Goal: Task Accomplishment & Management: Complete application form

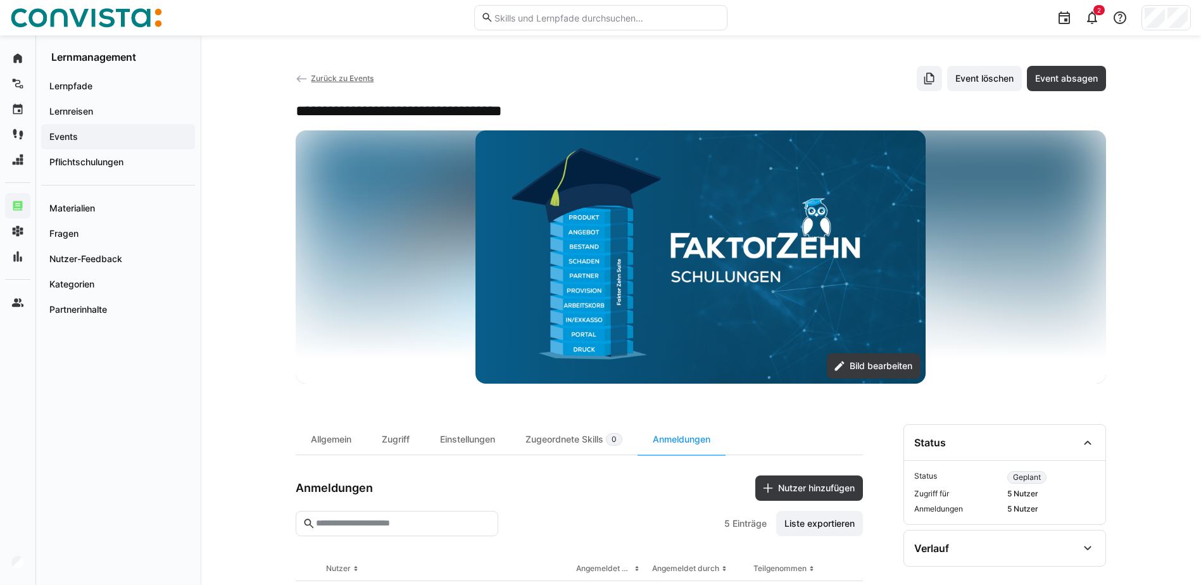
click at [340, 72] on app-back-navigation "Zurück zu Events" at bounding box center [335, 79] width 78 height 14
click at [349, 75] on span "Zurück zu Events" at bounding box center [342, 77] width 63 height 9
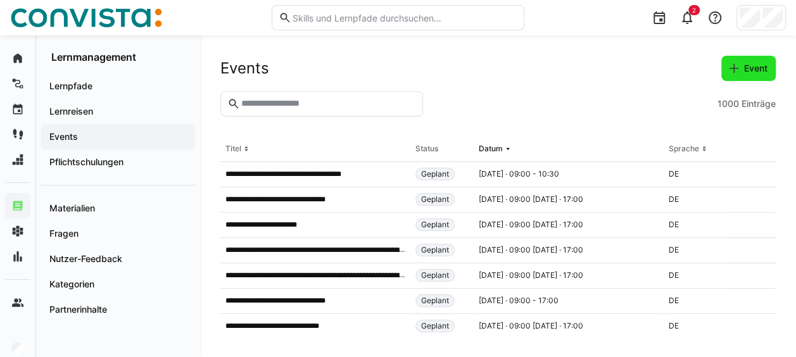
click at [752, 70] on span "Event" at bounding box center [755, 68] width 27 height 13
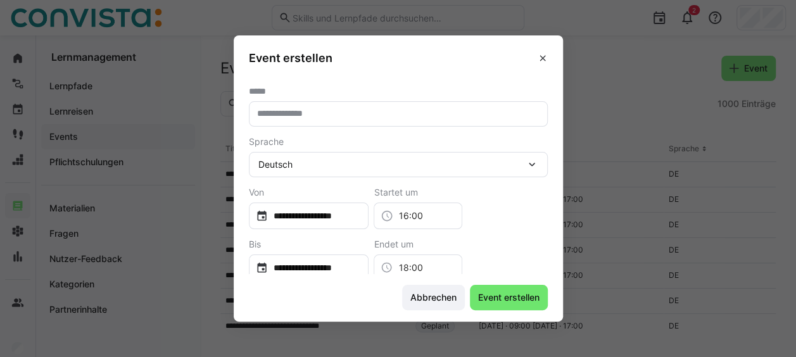
click at [435, 112] on input "text" at bounding box center [398, 113] width 285 height 11
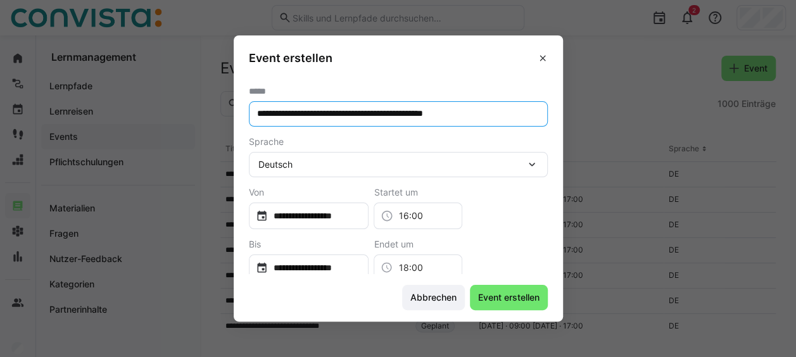
type input "**********"
click at [361, 218] on input "**********" at bounding box center [315, 215] width 94 height 13
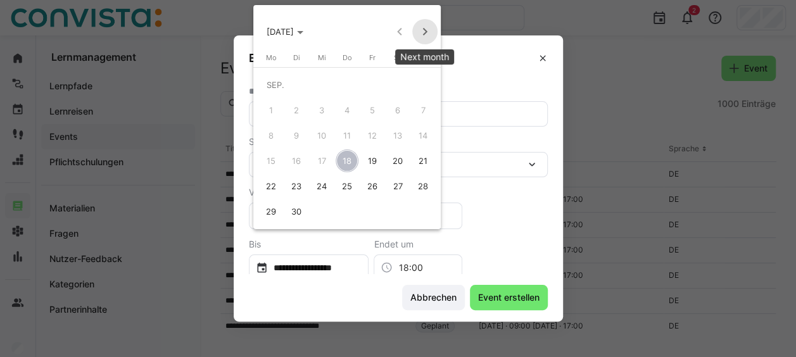
click at [424, 35] on span "Next month" at bounding box center [424, 31] width 25 height 25
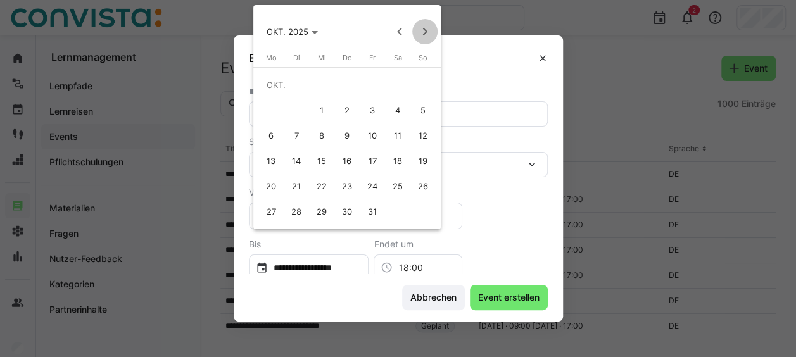
click at [424, 35] on span "Next month" at bounding box center [424, 31] width 25 height 25
click at [275, 108] on span "1" at bounding box center [270, 110] width 23 height 23
type input "**********"
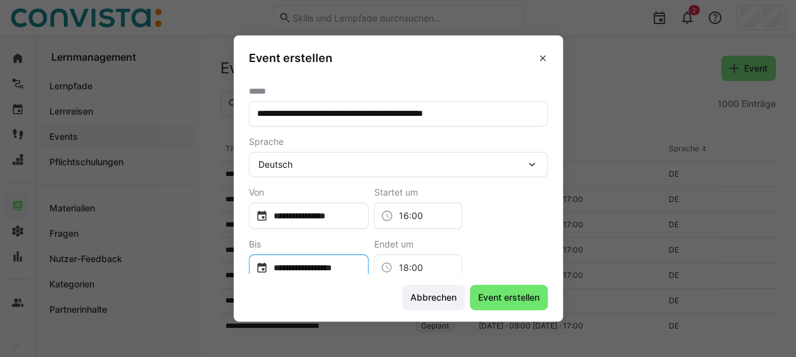
click at [324, 263] on input "**********" at bounding box center [315, 267] width 94 height 13
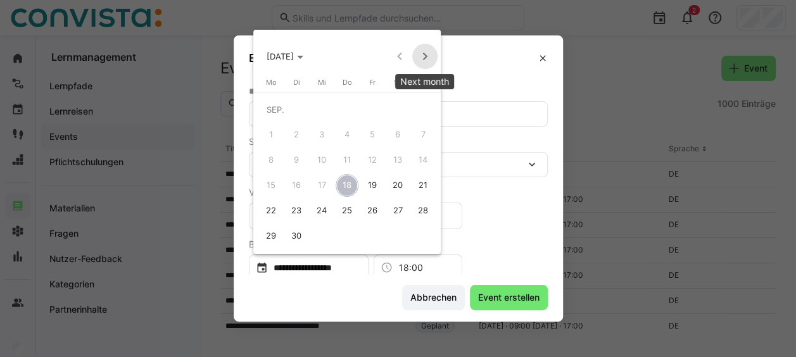
click at [423, 60] on span "Next month" at bounding box center [424, 56] width 25 height 25
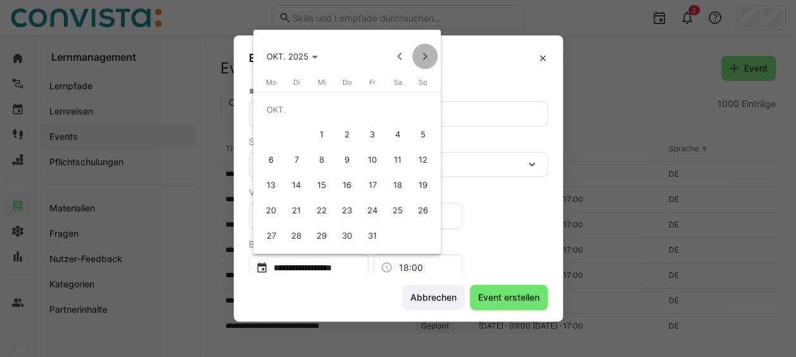
click at [423, 60] on span "Next month" at bounding box center [424, 56] width 25 height 25
click at [342, 133] on span "4" at bounding box center [346, 134] width 23 height 23
type input "**********"
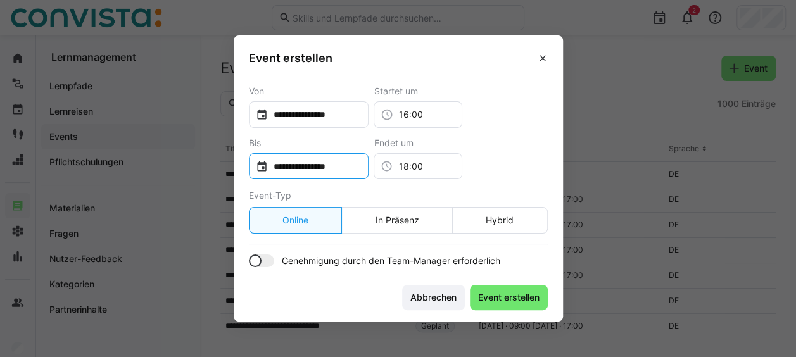
scroll to position [104, 0]
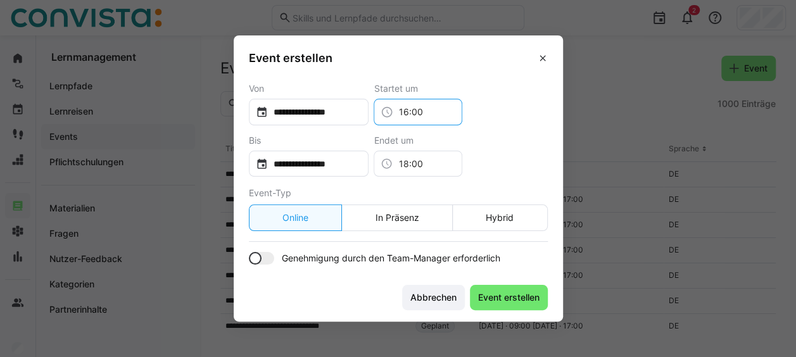
click at [455, 111] on input "16:00" at bounding box center [424, 112] width 62 height 13
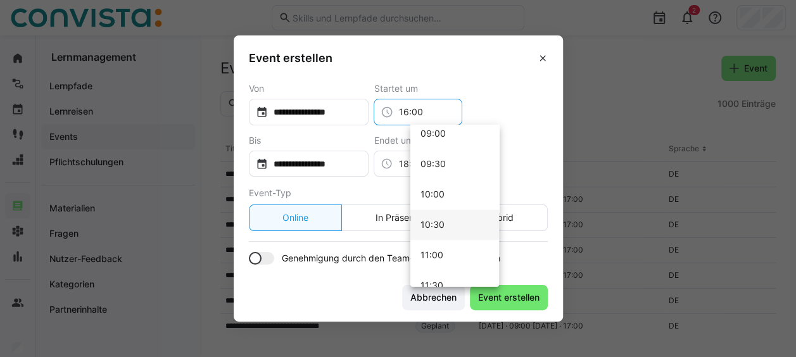
scroll to position [532, 0]
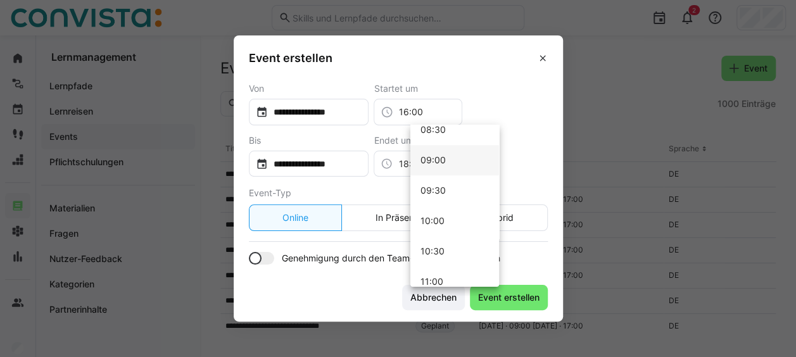
click at [459, 156] on mat-option "09:00" at bounding box center [454, 160] width 89 height 30
type input "09:00"
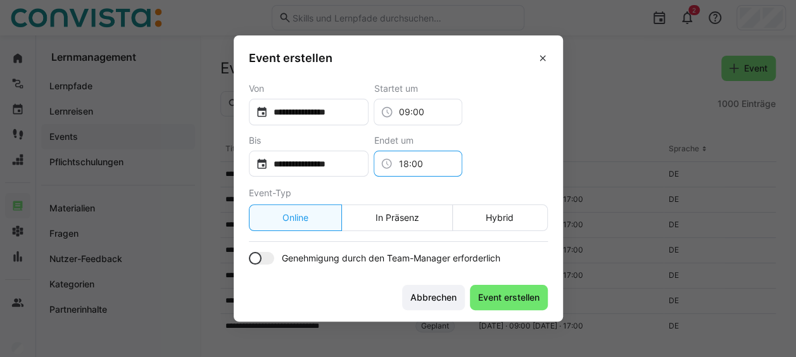
click at [449, 165] on input "18:00" at bounding box center [424, 164] width 62 height 13
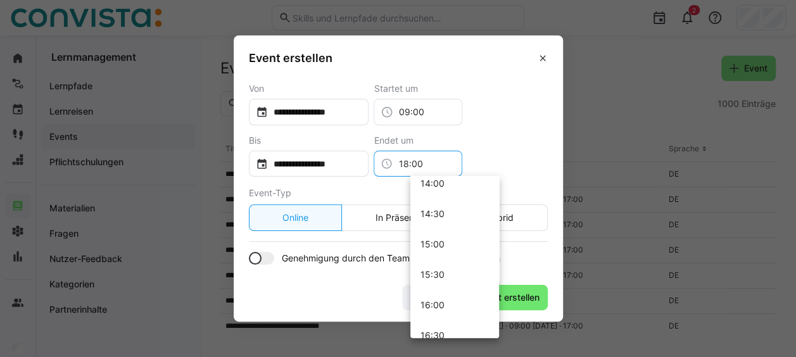
scroll to position [737, 0]
click at [447, 256] on mat-option "13:00" at bounding box center [454, 249] width 89 height 30
type input "13:00"
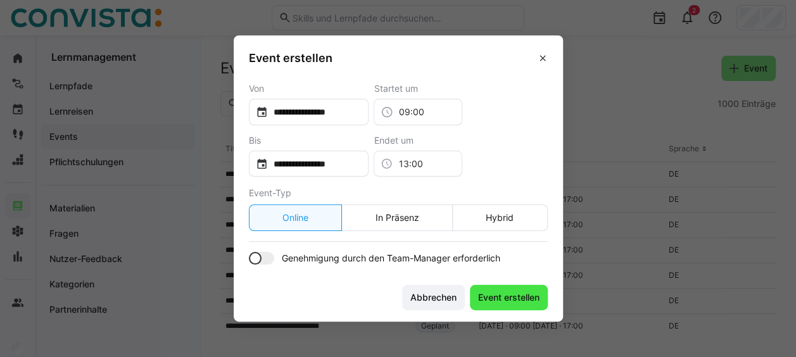
click at [509, 288] on span "Event erstellen" at bounding box center [509, 297] width 78 height 25
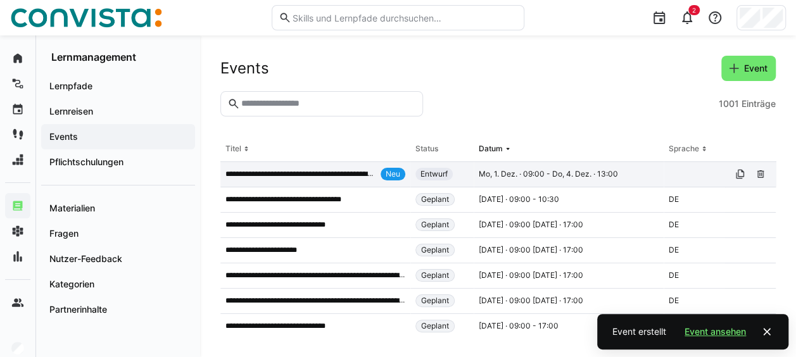
click at [359, 170] on p "**********" at bounding box center [300, 174] width 150 height 10
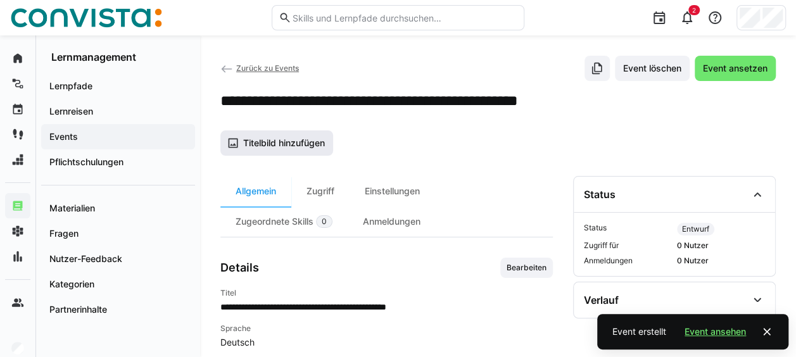
click at [318, 144] on span "Titelbild hinzufügen" at bounding box center [283, 143] width 85 height 13
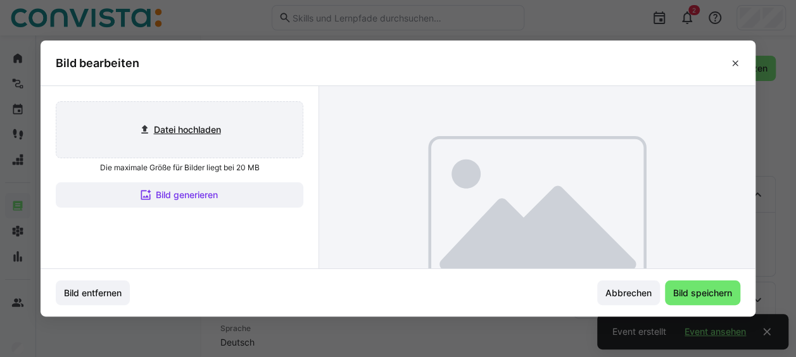
click at [199, 127] on input "file" at bounding box center [179, 130] width 246 height 56
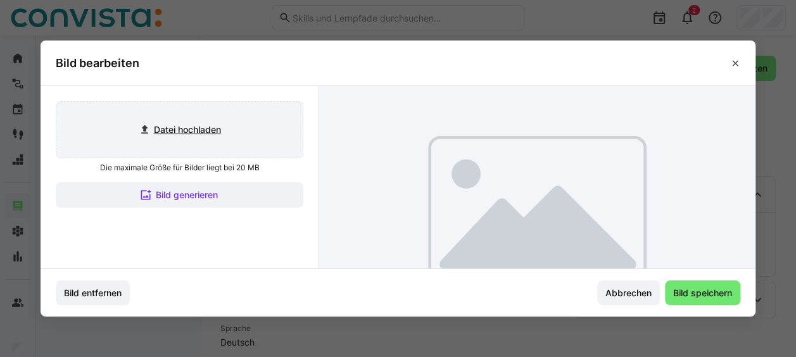
type input "C:\fakepath\FaktorZehn_Titelbild_Events.png"
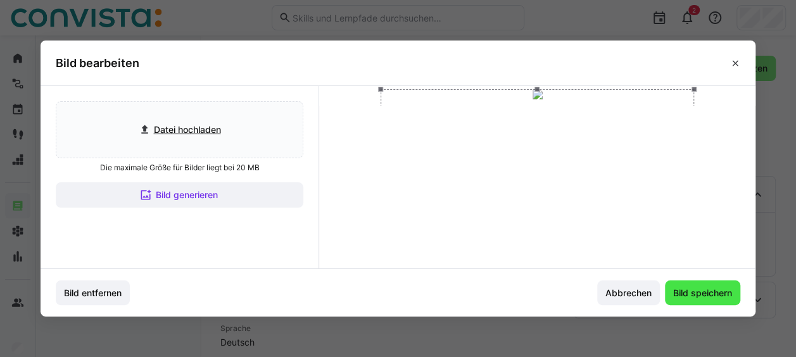
click at [710, 291] on span "Bild speichern" at bounding box center [702, 293] width 63 height 13
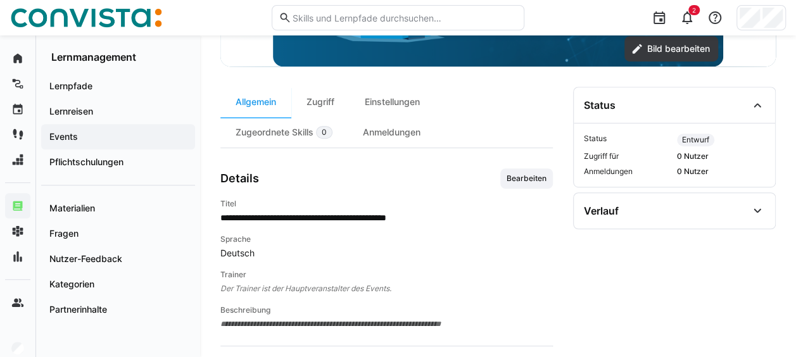
scroll to position [316, 0]
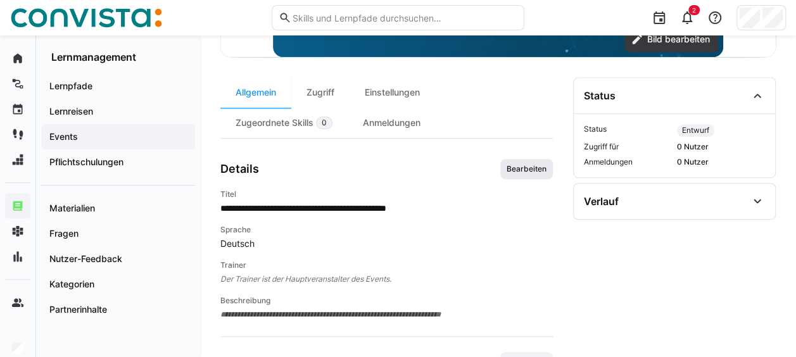
click at [516, 175] on span "Bearbeiten" at bounding box center [526, 169] width 53 height 20
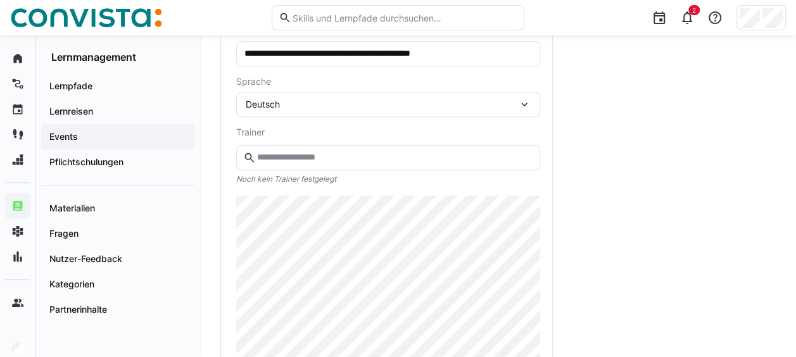
scroll to position [391, 0]
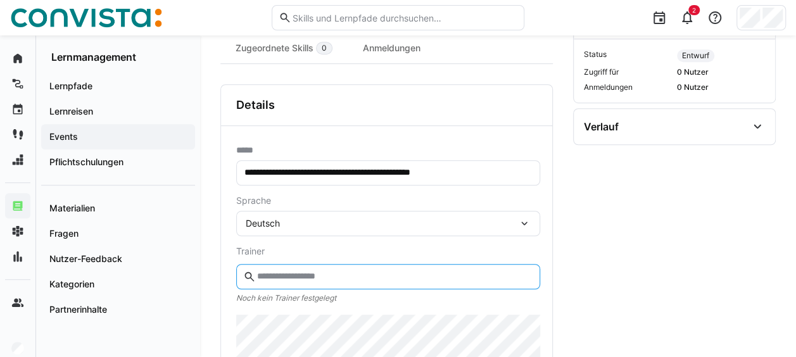
click at [295, 273] on input "text" at bounding box center [394, 276] width 277 height 11
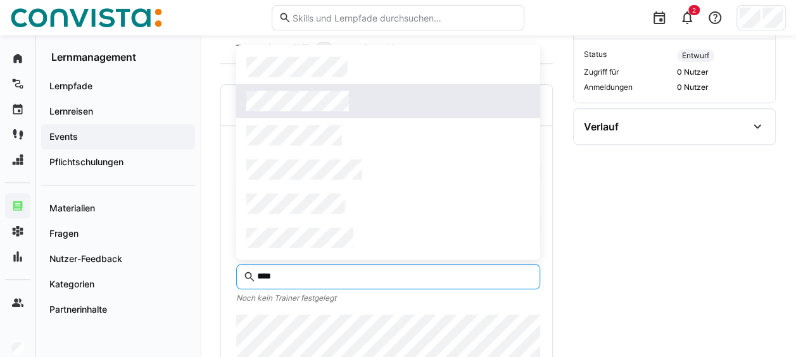
type input "****"
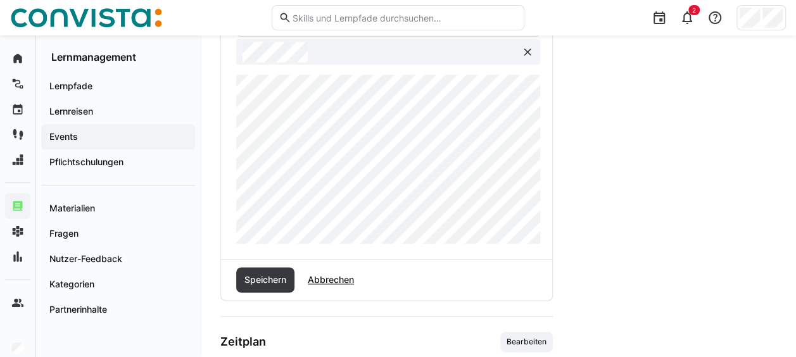
scroll to position [644, 0]
click at [265, 276] on span "Speichern" at bounding box center [265, 279] width 46 height 13
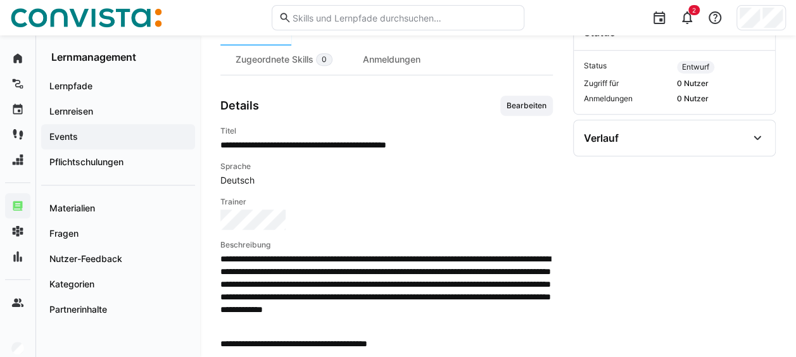
scroll to position [265, 0]
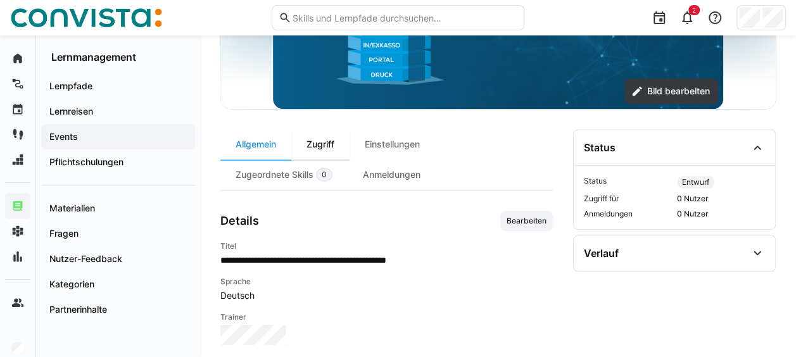
click at [339, 147] on div "Zugriff" at bounding box center [320, 144] width 58 height 30
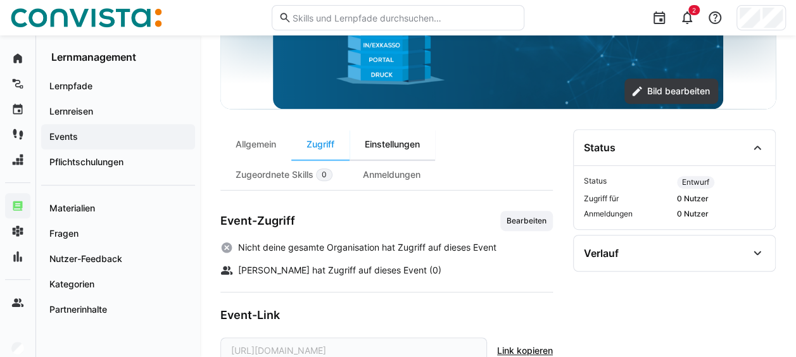
click at [389, 135] on div "Einstellungen" at bounding box center [391, 144] width 85 height 30
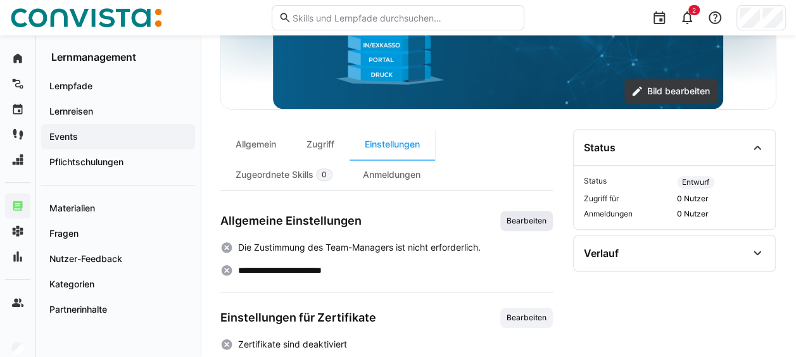
click at [516, 216] on span "Bearbeiten" at bounding box center [526, 221] width 42 height 10
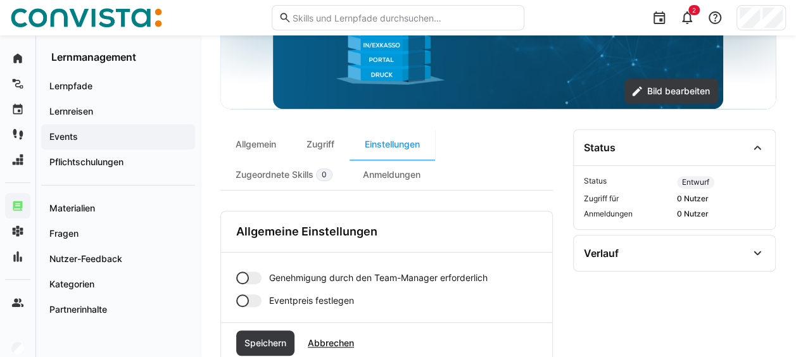
click at [280, 298] on span "Eventpreis festlegen" at bounding box center [311, 300] width 85 height 13
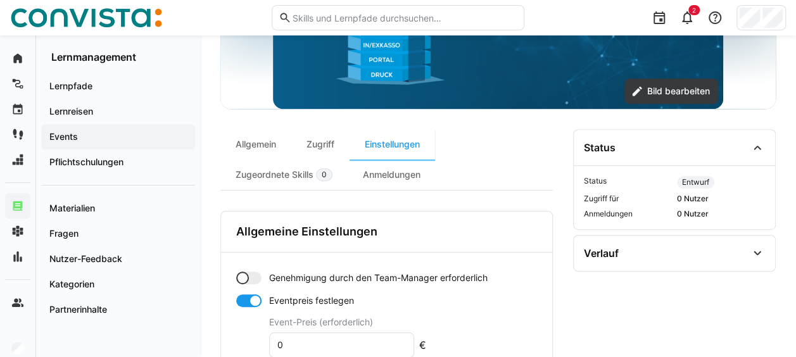
scroll to position [328, 0]
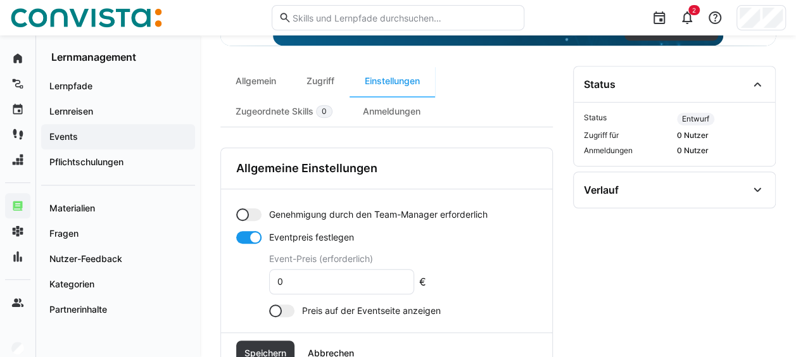
click at [304, 288] on eds-input "0" at bounding box center [341, 281] width 145 height 25
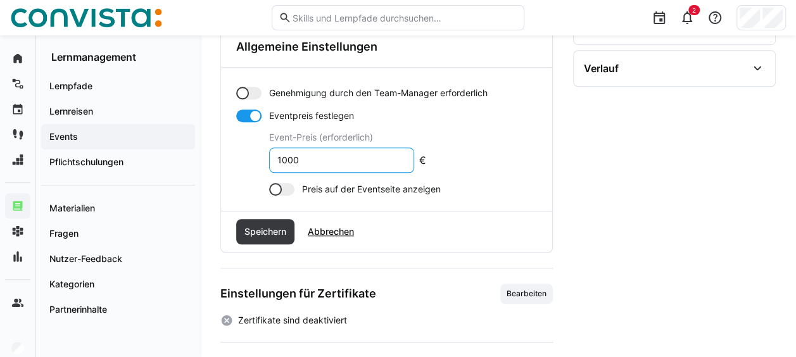
scroll to position [454, 0]
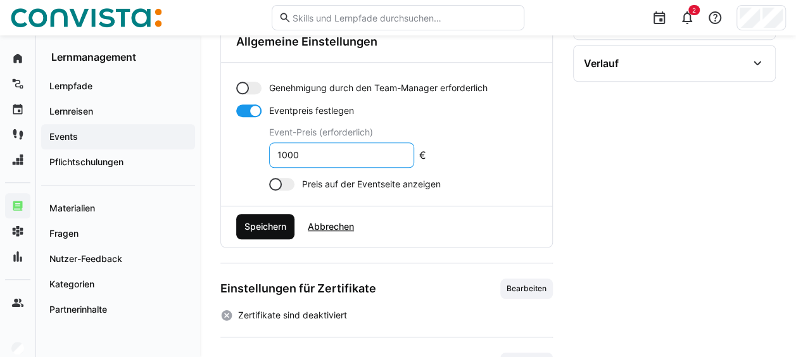
type input "1000"
click at [268, 225] on span "Speichern" at bounding box center [265, 226] width 46 height 13
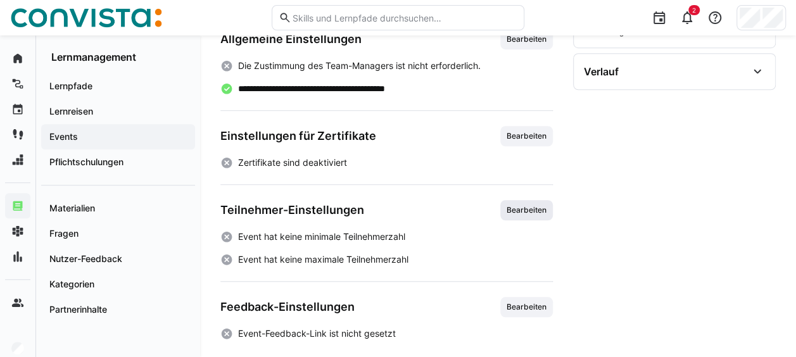
click at [521, 205] on span "Bearbeiten" at bounding box center [526, 210] width 42 height 10
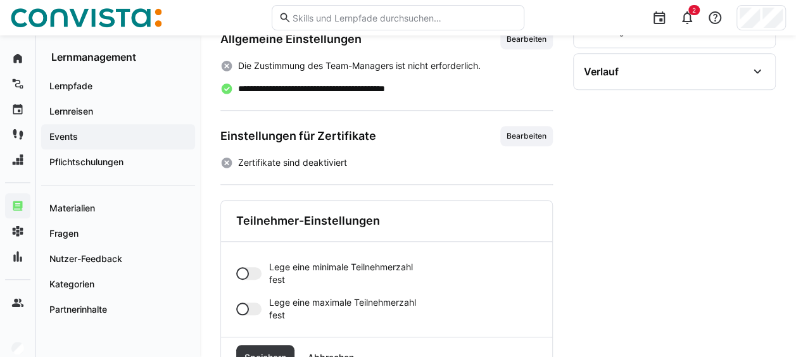
click at [242, 273] on div at bounding box center [242, 273] width 13 height 13
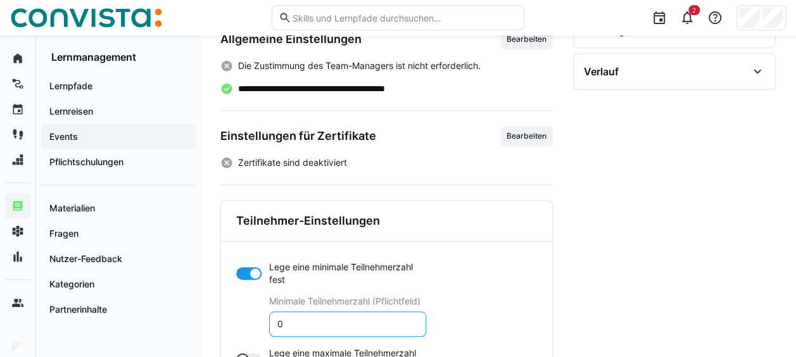
drag, startPoint x: 307, startPoint y: 321, endPoint x: 229, endPoint y: 321, distance: 77.8
click at [229, 321] on div "Lege eine minimale Teilnehmerzahl fest Minimale Teilnehmerzahl (Pflichtfeld) 0 …" at bounding box center [386, 315] width 331 height 146
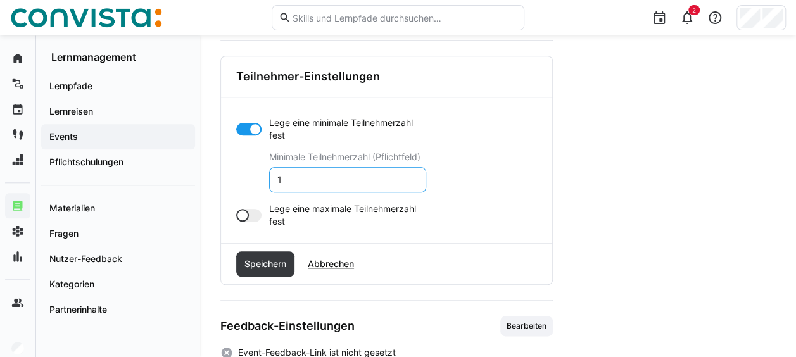
scroll to position [609, 0]
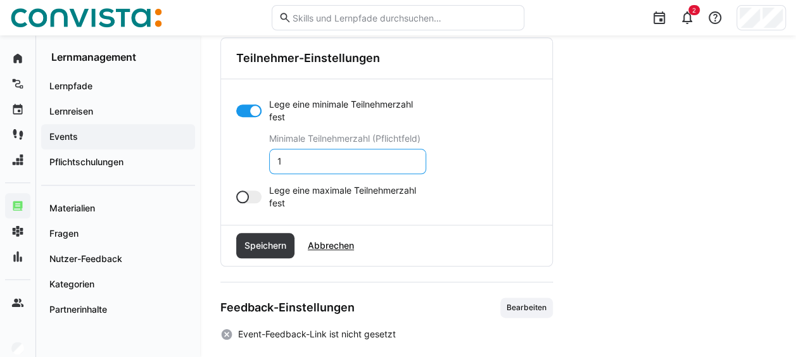
type input "1"
click at [240, 185] on app-toggle "Lege eine maximale Teilnehmerzahl fest" at bounding box center [331, 196] width 190 height 25
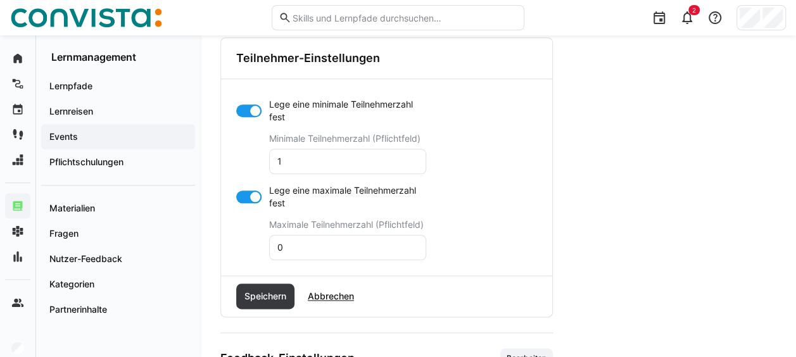
drag, startPoint x: 273, startPoint y: 251, endPoint x: 251, endPoint y: 249, distance: 21.6
click at [251, 249] on app-toggle-and-input "Lege eine maximale Teilnehmerzahl fest Maximale Teilnehmerzahl (Pflichtfeld) 0" at bounding box center [331, 222] width 190 height 76
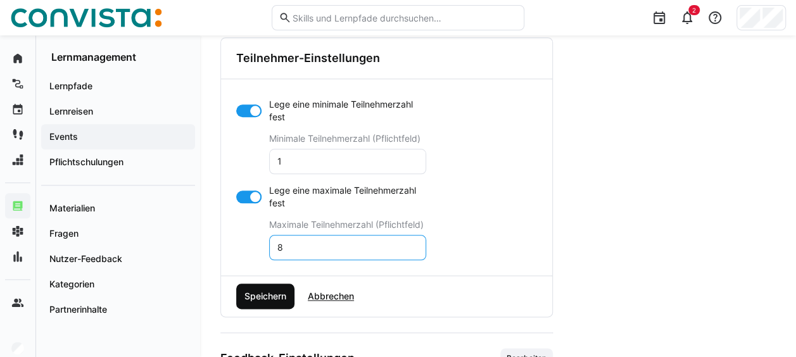
type input "8"
click at [270, 290] on span "Speichern" at bounding box center [265, 296] width 46 height 13
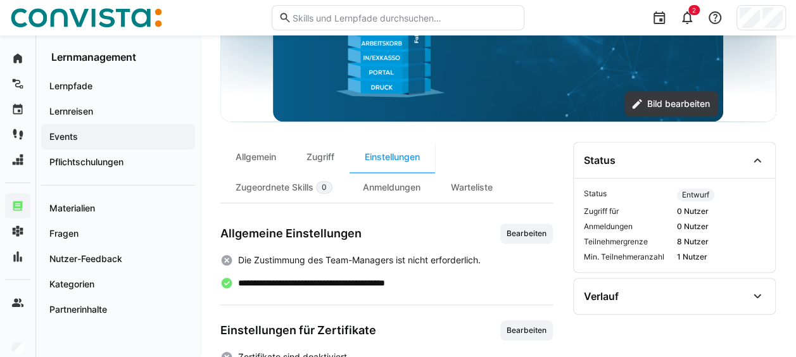
scroll to position [256, 0]
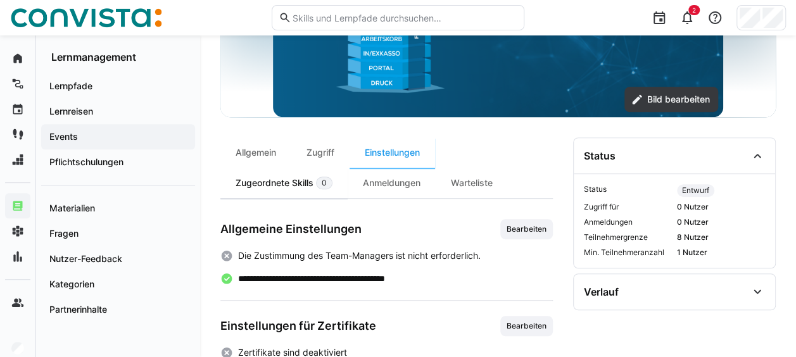
click at [296, 180] on div "Zugeordnete Skills 0" at bounding box center [283, 183] width 127 height 30
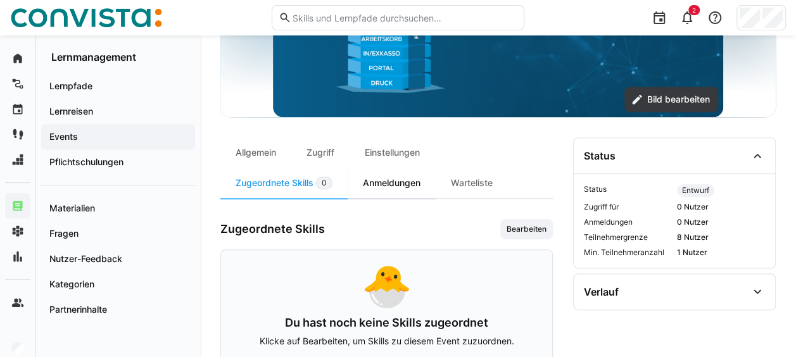
click at [398, 188] on div "Anmeldungen" at bounding box center [391, 183] width 88 height 30
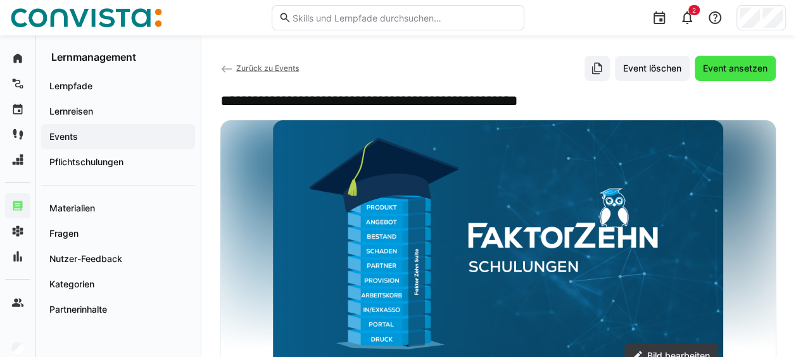
click at [772, 65] on span "Event ansetzen" at bounding box center [734, 68] width 81 height 25
click at [734, 75] on span "Event ansetzen" at bounding box center [734, 68] width 81 height 25
